Goal: Entertainment & Leisure: Consume media (video, audio)

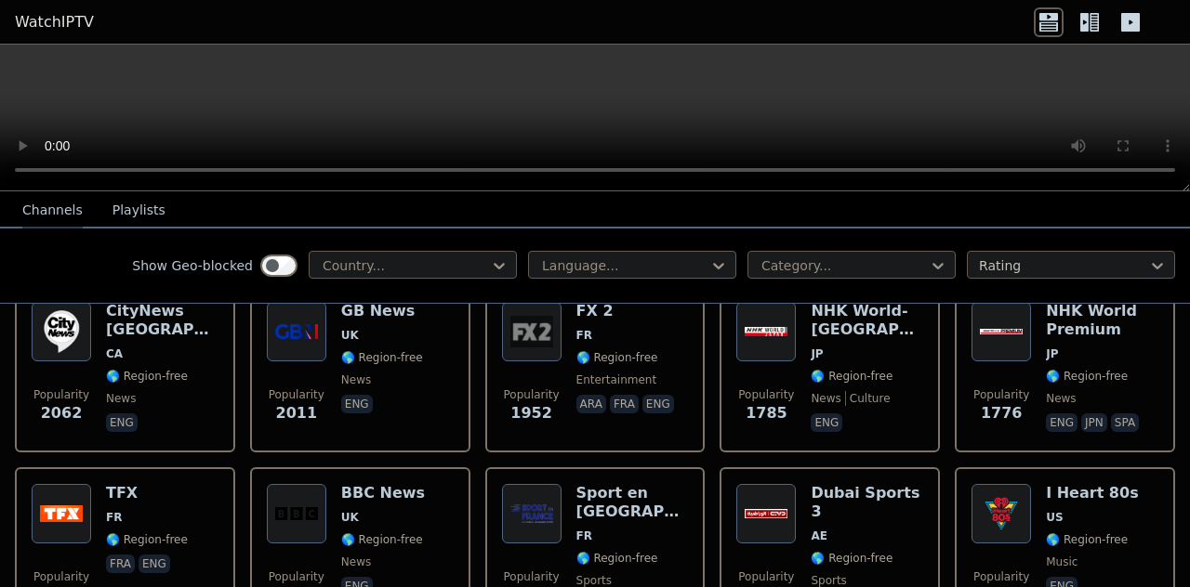
scroll to position [1208, 0]
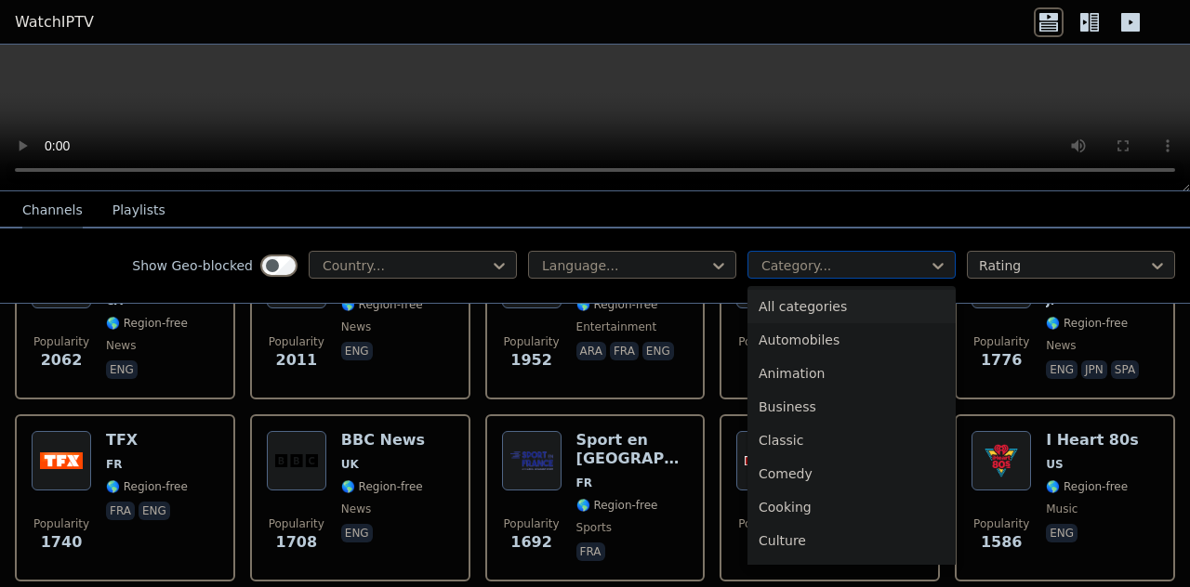
click at [794, 258] on div at bounding box center [843, 266] width 169 height 19
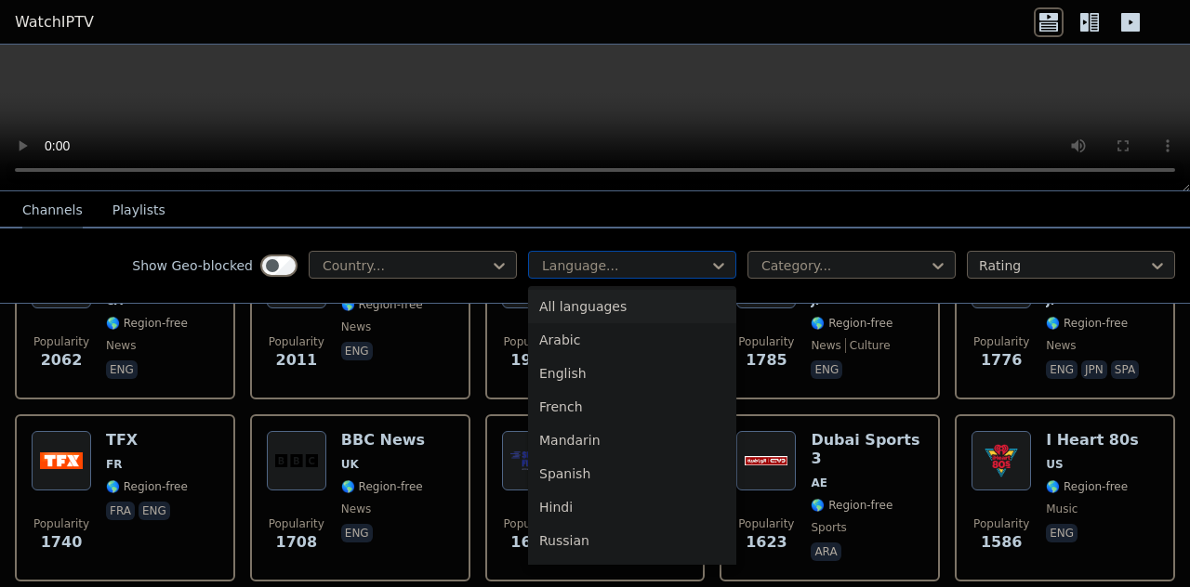
click at [659, 265] on div at bounding box center [624, 266] width 169 height 19
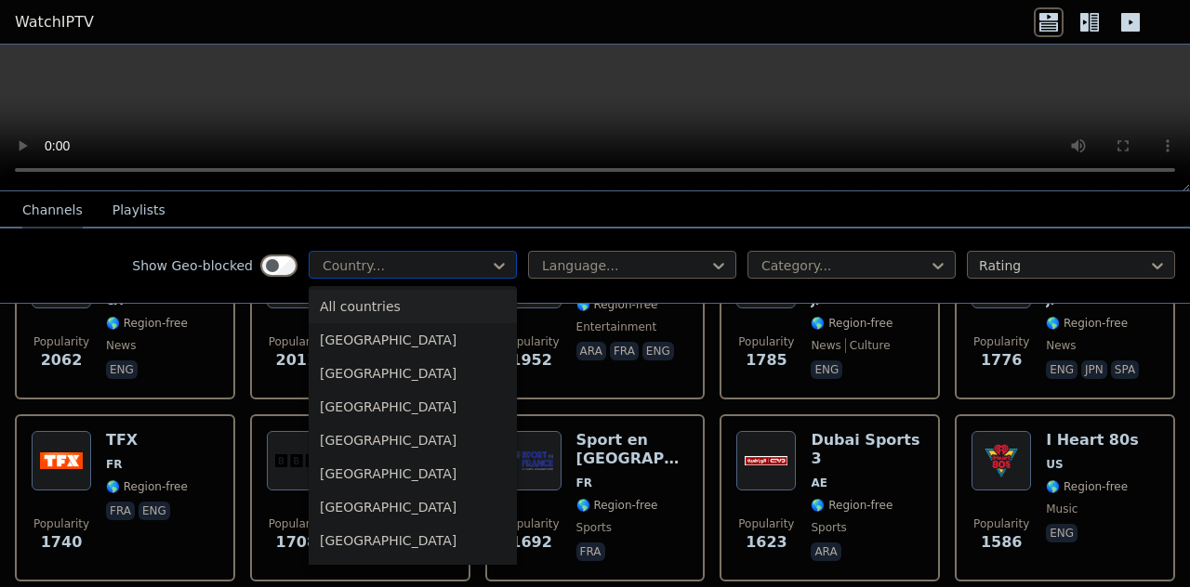
click at [471, 265] on div at bounding box center [405, 266] width 169 height 19
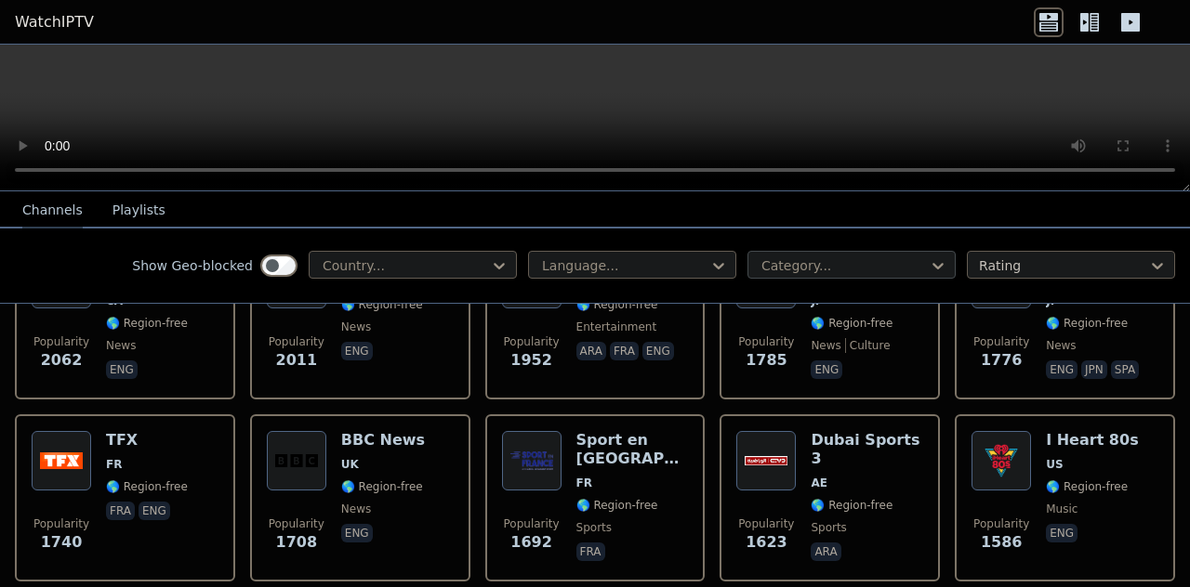
click at [900, 270] on div at bounding box center [843, 266] width 169 height 19
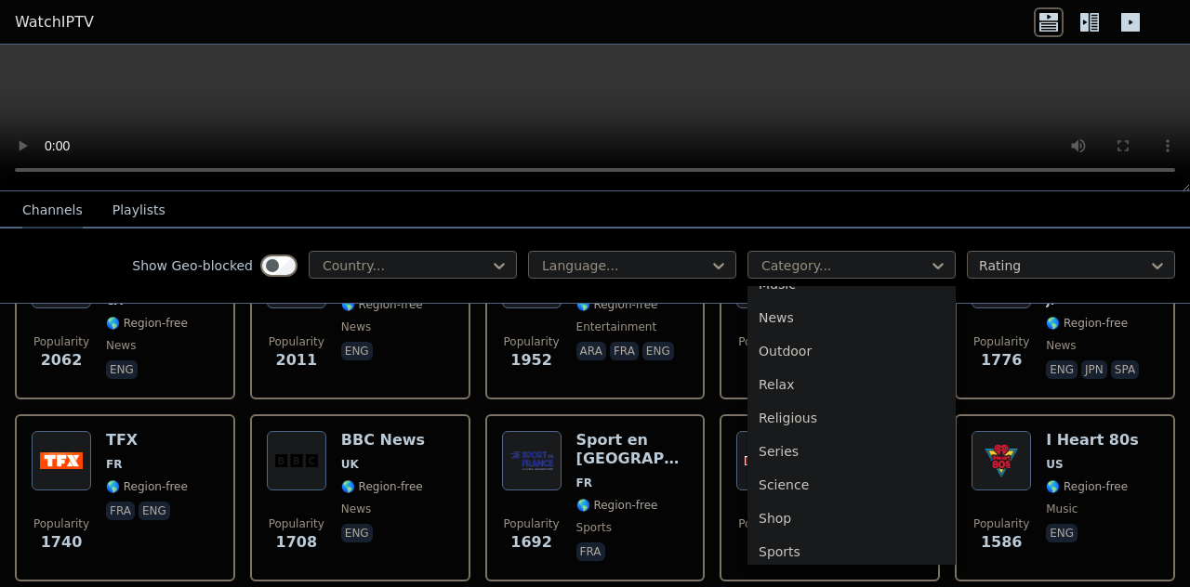
scroll to position [632, 0]
click at [796, 478] on div "Sports" at bounding box center [851, 477] width 208 height 33
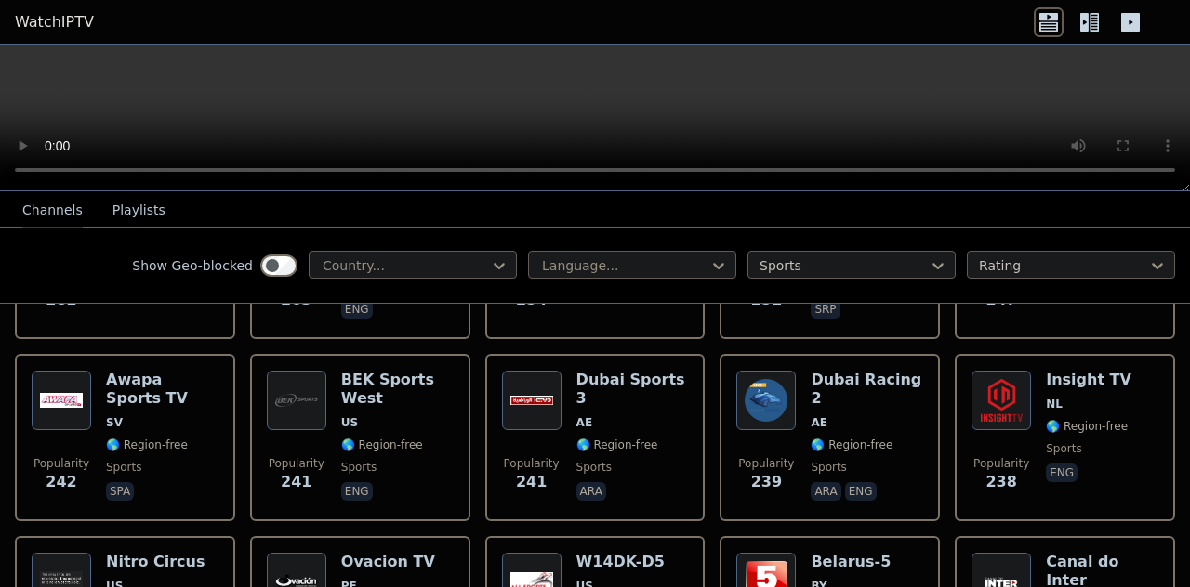
scroll to position [2045, 0]
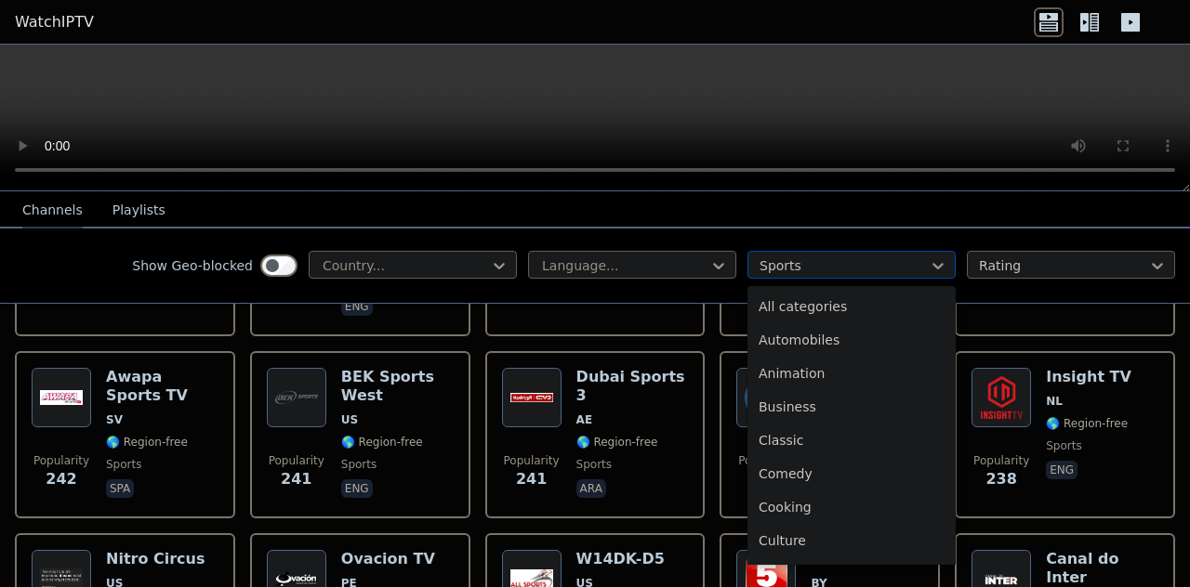
drag, startPoint x: 857, startPoint y: 257, endPoint x: 868, endPoint y: 267, distance: 14.5
click at [867, 267] on div at bounding box center [843, 266] width 169 height 19
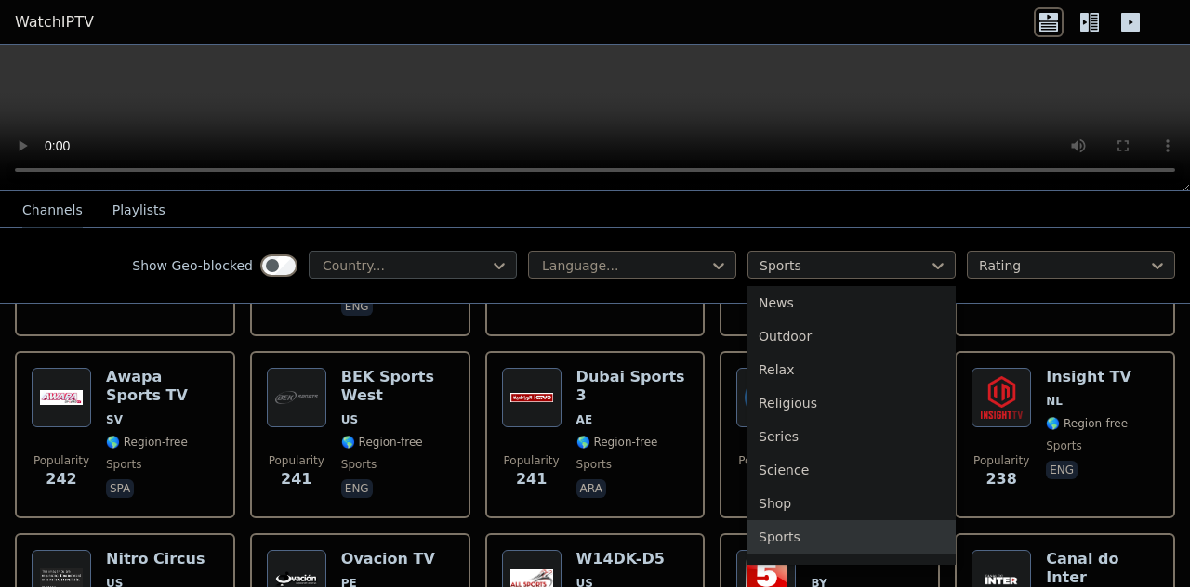
click at [474, 254] on div "Country..." at bounding box center [413, 265] width 208 height 28
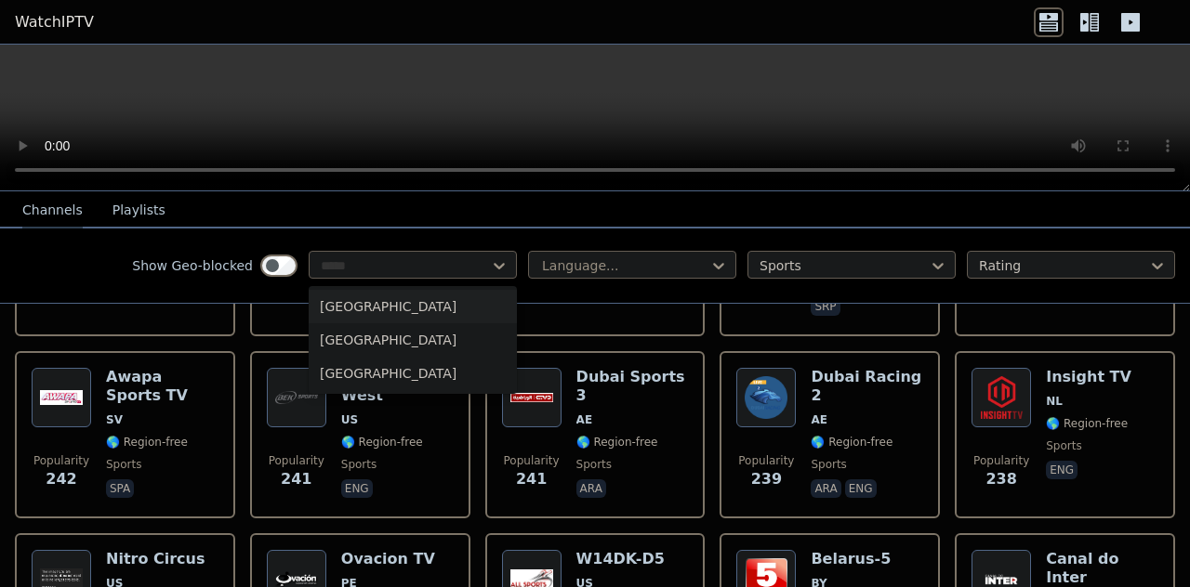
type input "******"
click at [389, 349] on div "[GEOGRAPHIC_DATA]" at bounding box center [413, 339] width 208 height 33
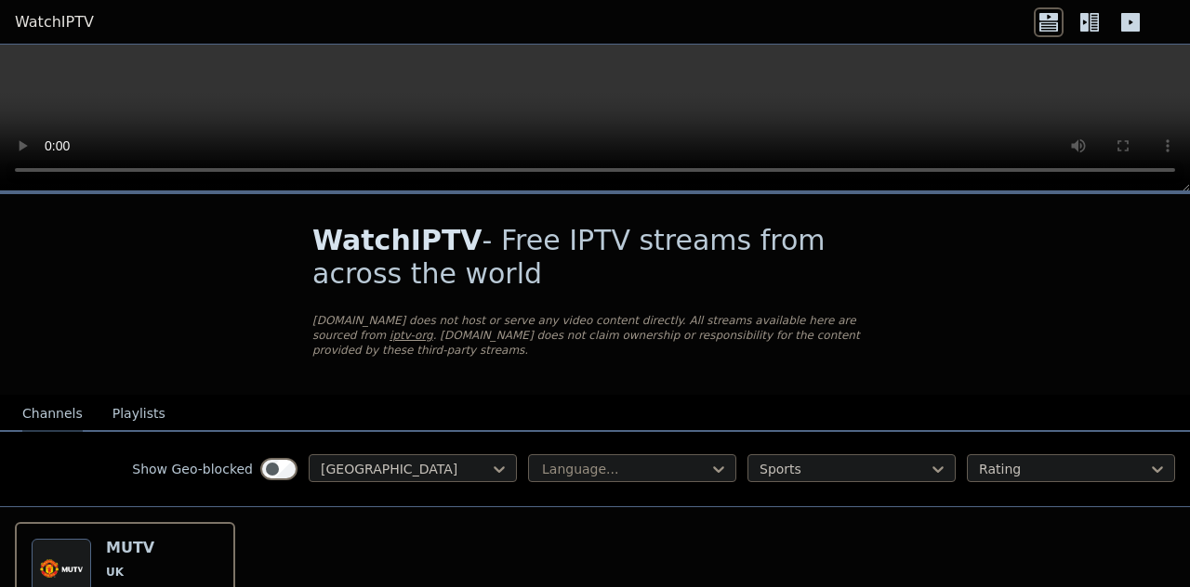
scroll to position [165, 0]
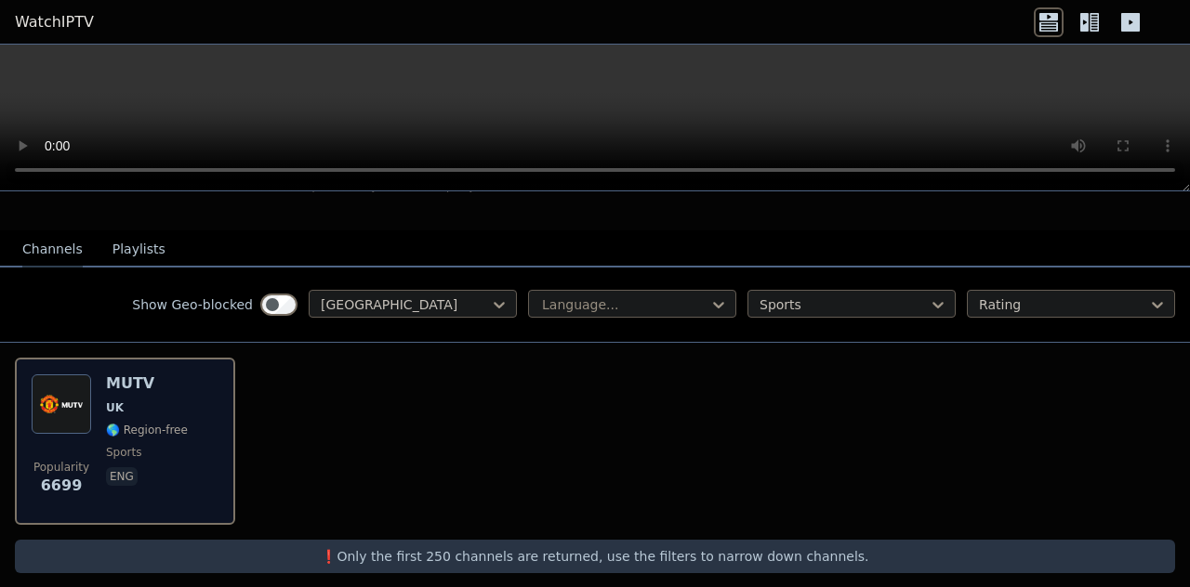
click at [91, 375] on div "Popularity 6699 MUTV [GEOGRAPHIC_DATA] 🌎 Region-free sports eng" at bounding box center [125, 442] width 187 height 134
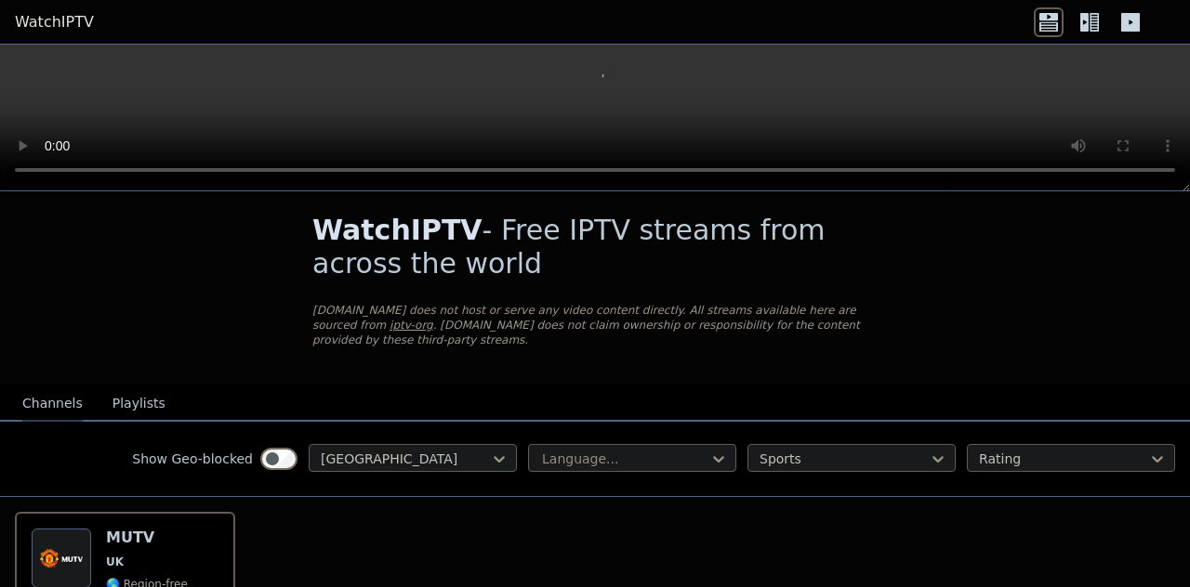
scroll to position [0, 0]
